Goal: Find contact information: Find contact information

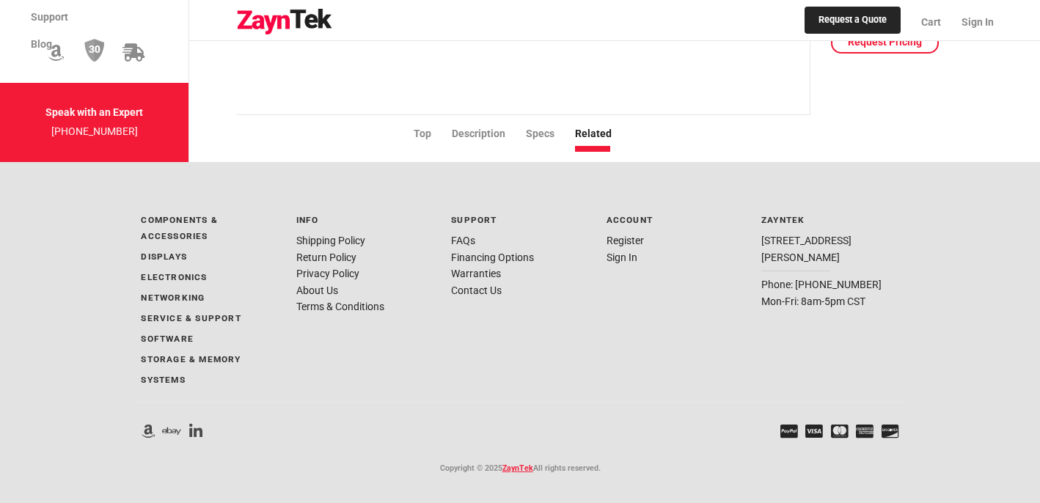
scroll to position [1307, 0]
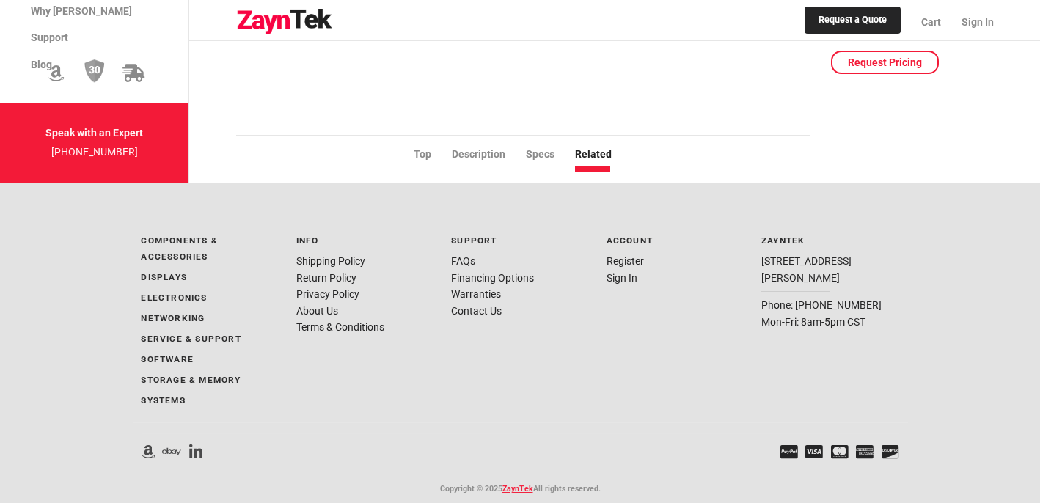
drag, startPoint x: 777, startPoint y: 273, endPoint x: 834, endPoint y: 274, distance: 57.2
click at [834, 274] on div "ZaynTek [STREET_ADDRESS][PERSON_NAME] Phone: [PHONE_NUMBER] Mon-Fri: 8am-5pm CST" at bounding box center [830, 282] width 137 height 98
click at [817, 267] on div "ZaynTek [STREET_ADDRESS][PERSON_NAME] Phone: [PHONE_NUMBER] Mon-Fri: 8am-5pm CST" at bounding box center [830, 282] width 137 height 98
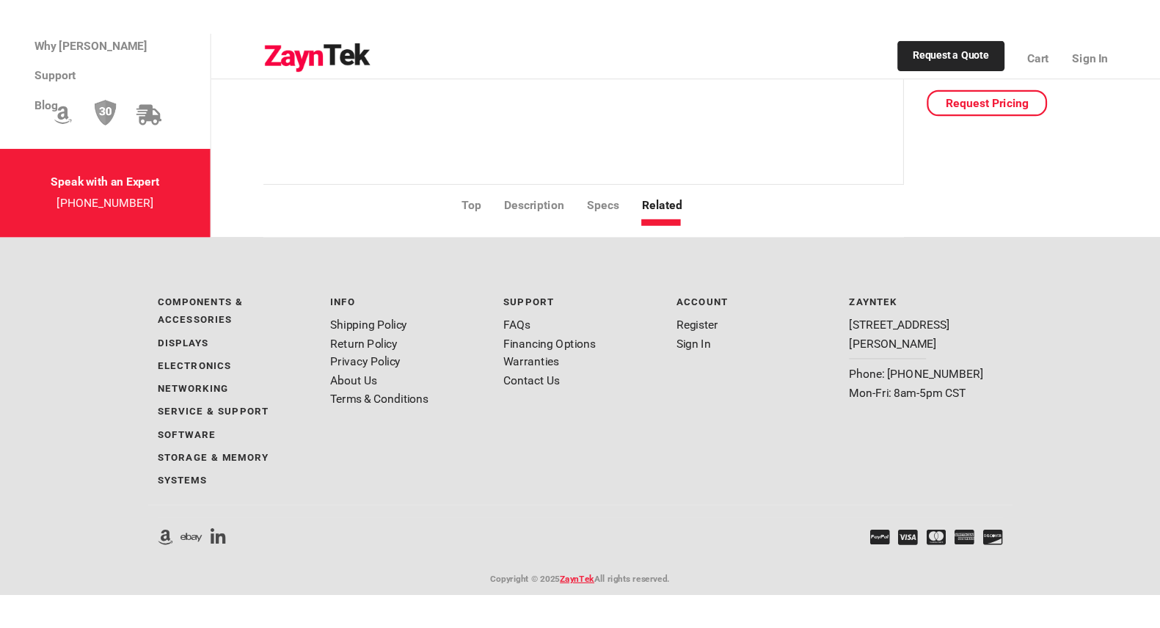
scroll to position [1090, 0]
